Goal: Book appointment/travel/reservation

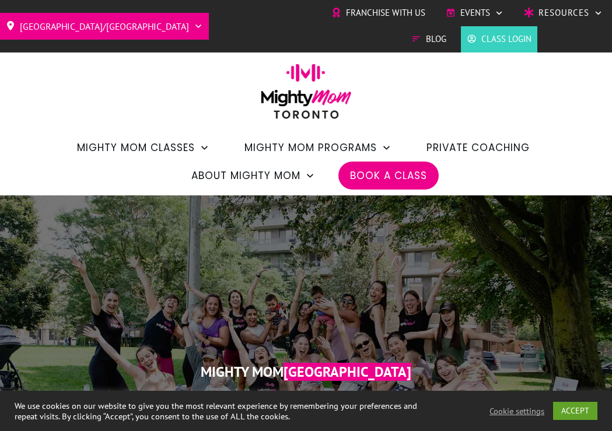
click at [419, 174] on span "Book a Class" at bounding box center [388, 176] width 77 height 20
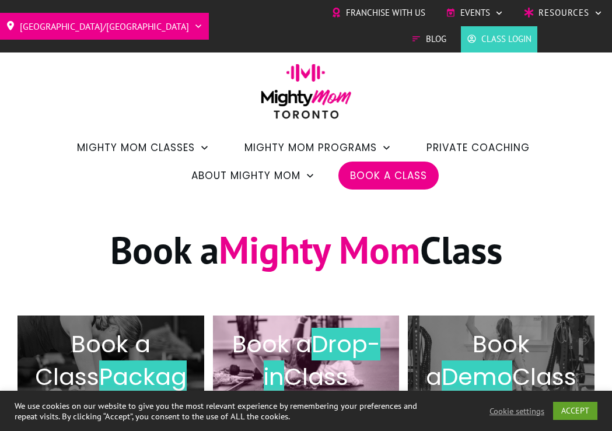
click at [321, 364] on h2 "Book a Drop-in Class" at bounding box center [306, 360] width 162 height 65
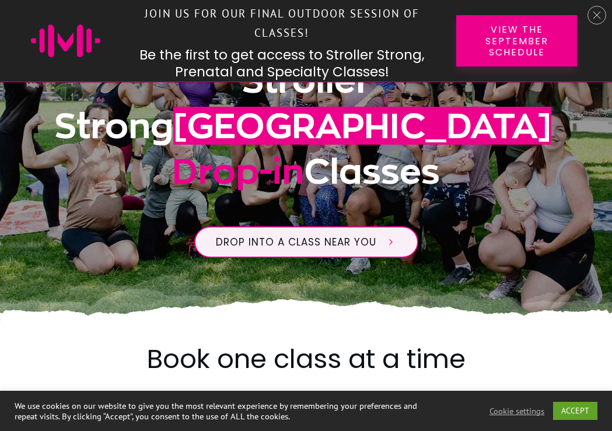
scroll to position [329, 0]
